Goal: Transaction & Acquisition: Subscribe to service/newsletter

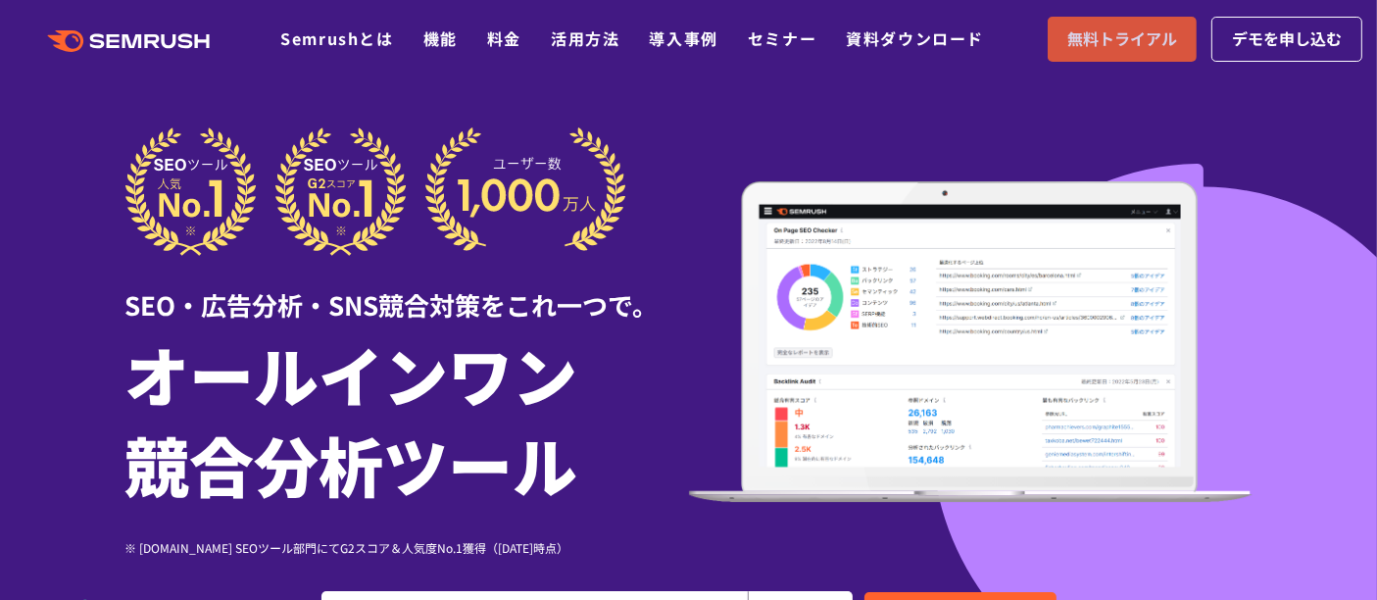
click at [1141, 35] on span "無料トライアル" at bounding box center [1122, 38] width 110 height 25
click at [475, 43] on ul "Semrushとは 機能 料金 活用方法 導入事例 セミナー 資料ダウンロード" at bounding box center [646, 38] width 733 height 25
click at [495, 32] on link "料金" at bounding box center [504, 38] width 34 height 24
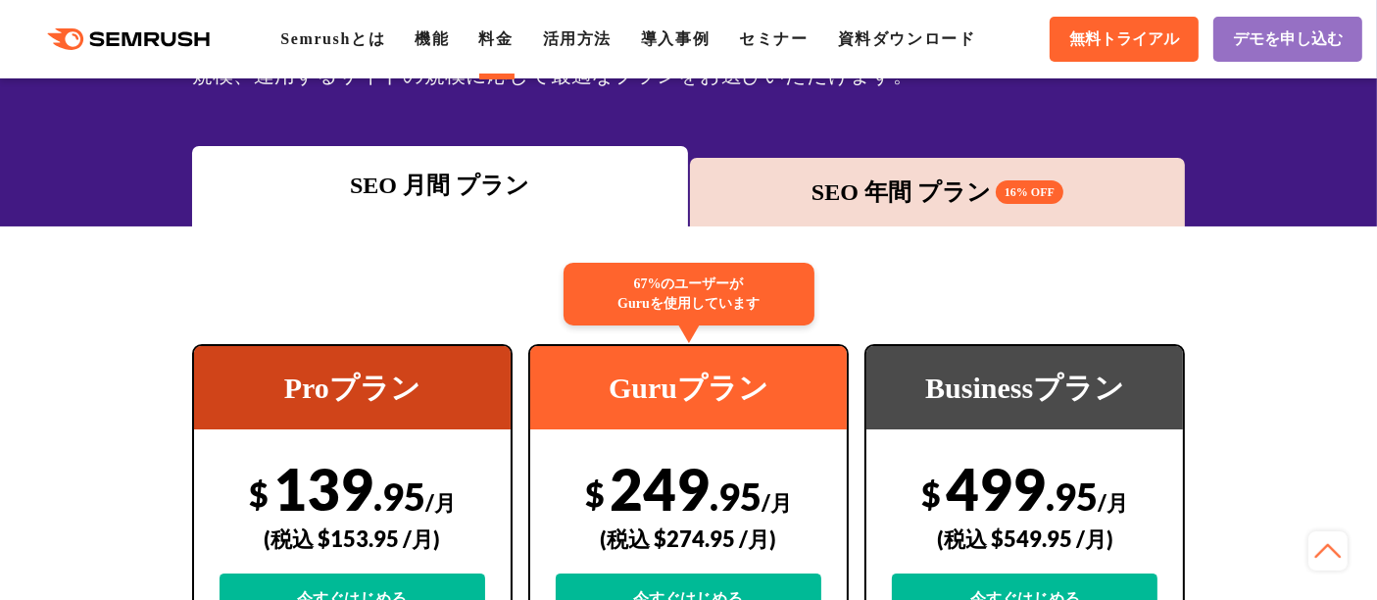
scroll to position [218, 0]
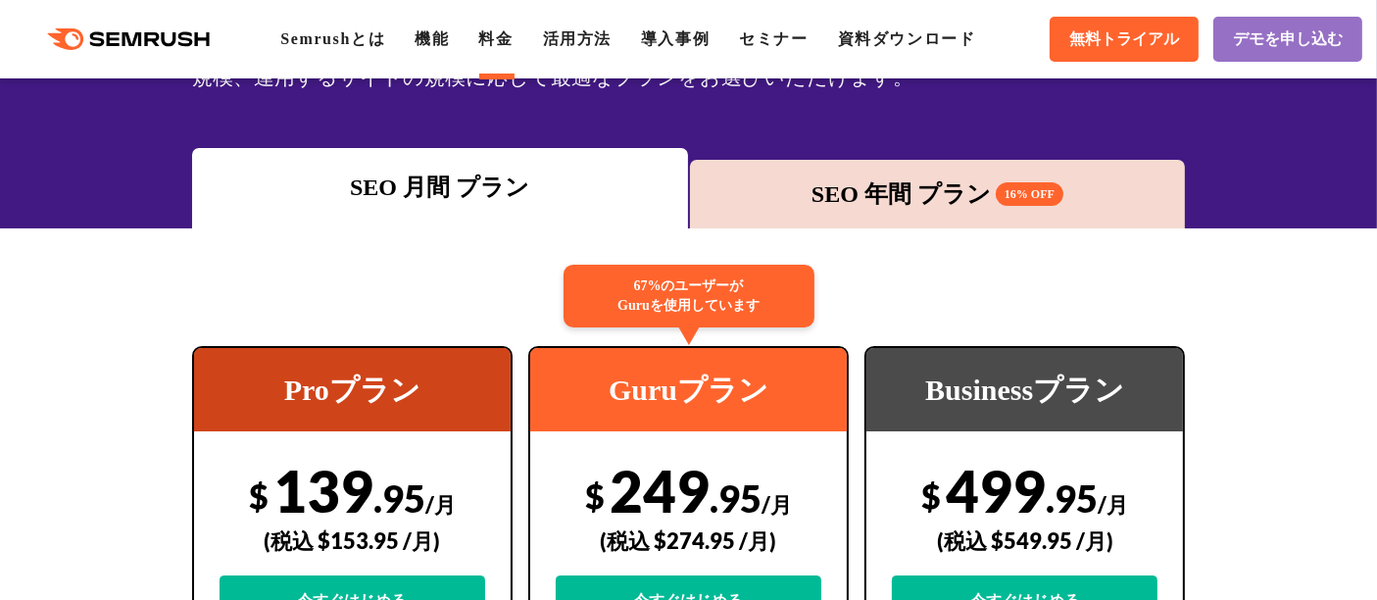
drag, startPoint x: 863, startPoint y: 174, endPoint x: 781, endPoint y: 172, distance: 82.3
click at [862, 172] on div "SEO 年間 プラン 16% OFF" at bounding box center [938, 194] width 496 height 69
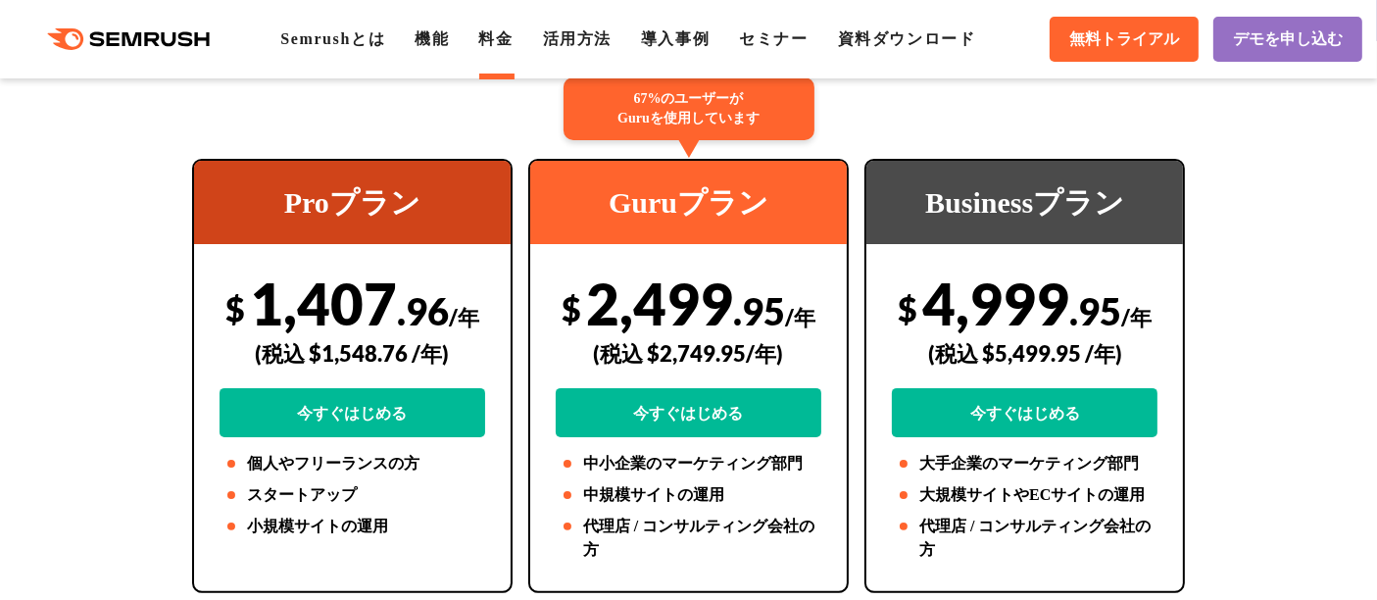
scroll to position [435, 0]
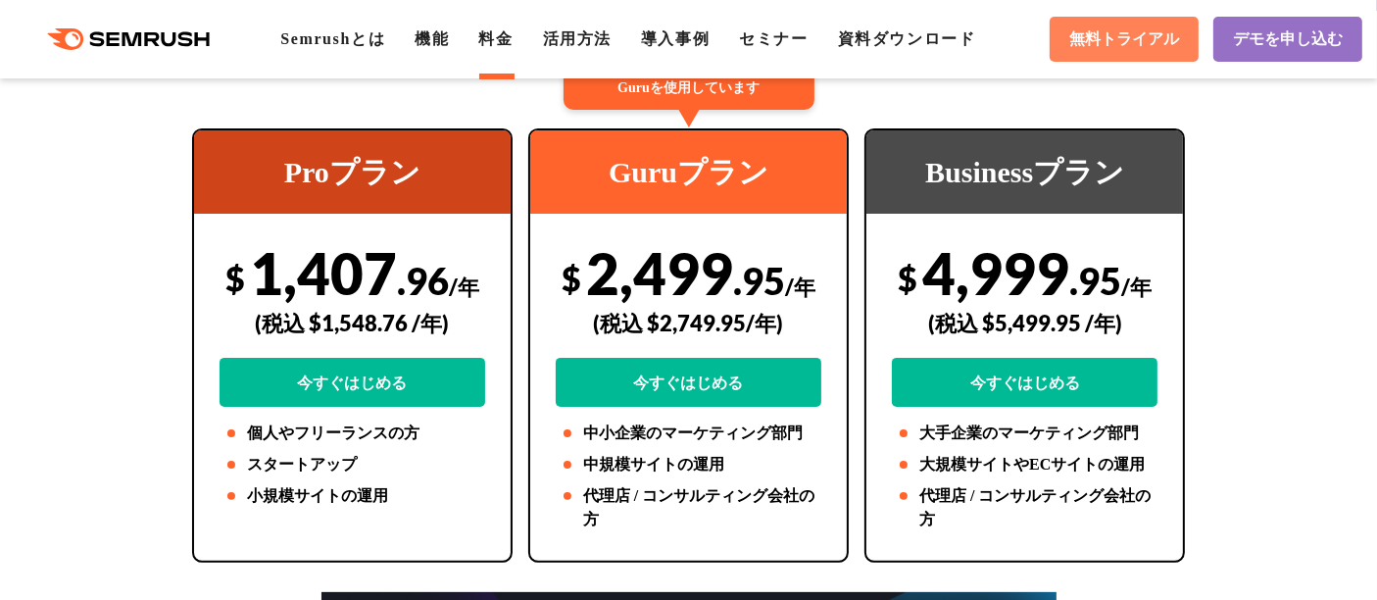
click at [1153, 35] on span "無料トライアル" at bounding box center [1124, 39] width 110 height 21
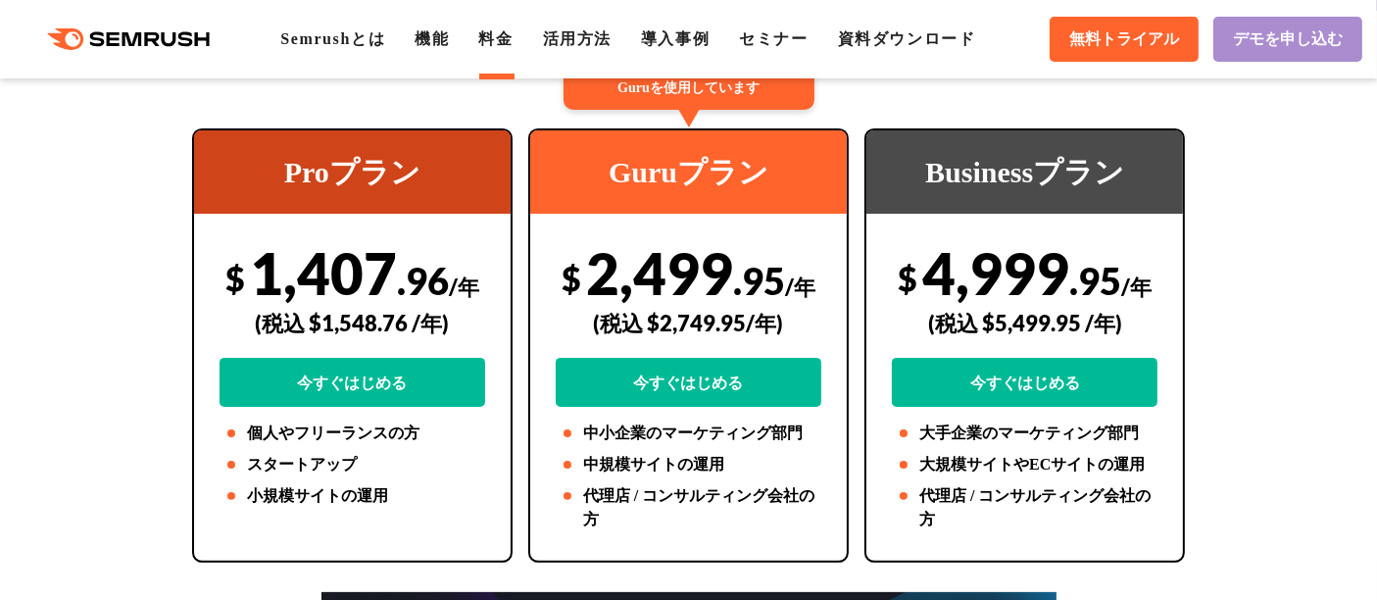
click at [1249, 34] on span "デモを申し込む" at bounding box center [1288, 39] width 110 height 21
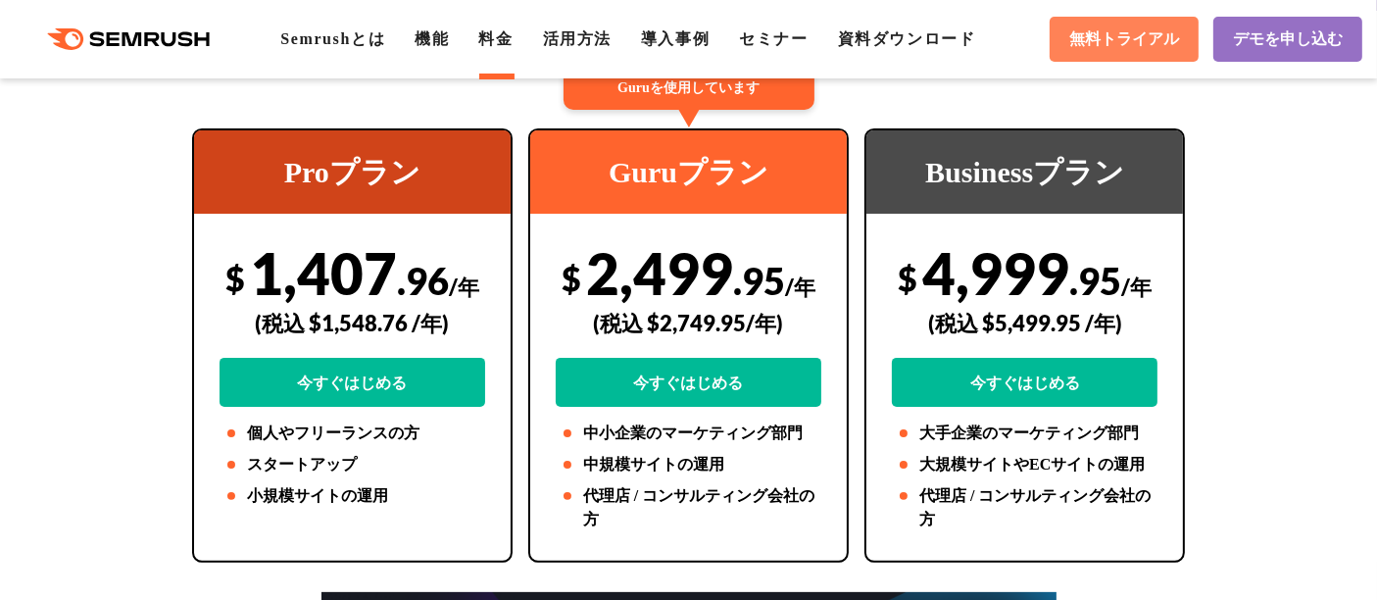
click at [1157, 31] on span "無料トライアル" at bounding box center [1124, 39] width 110 height 21
